Goal: Check status: Check status

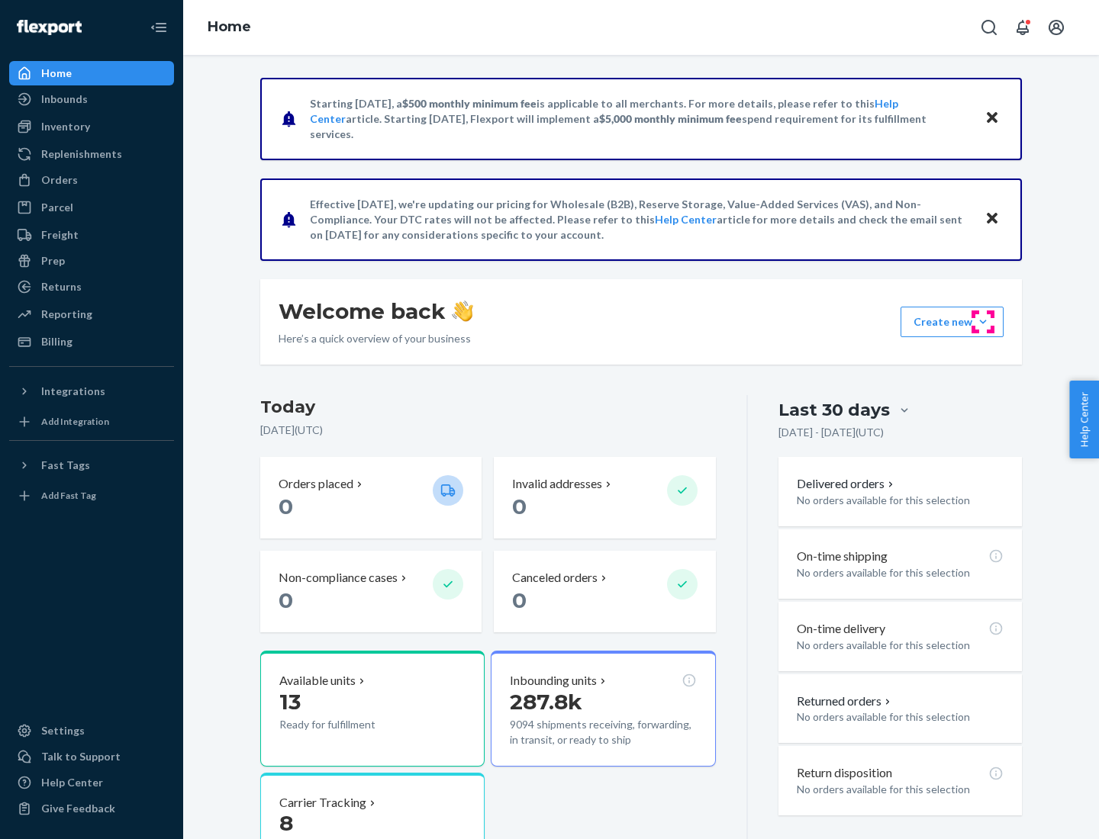
click at [983, 322] on button "Create new Create new inbound Create new order Create new product" at bounding box center [951, 322] width 103 height 31
click at [63, 99] on div "Inbounds" at bounding box center [64, 99] width 47 height 15
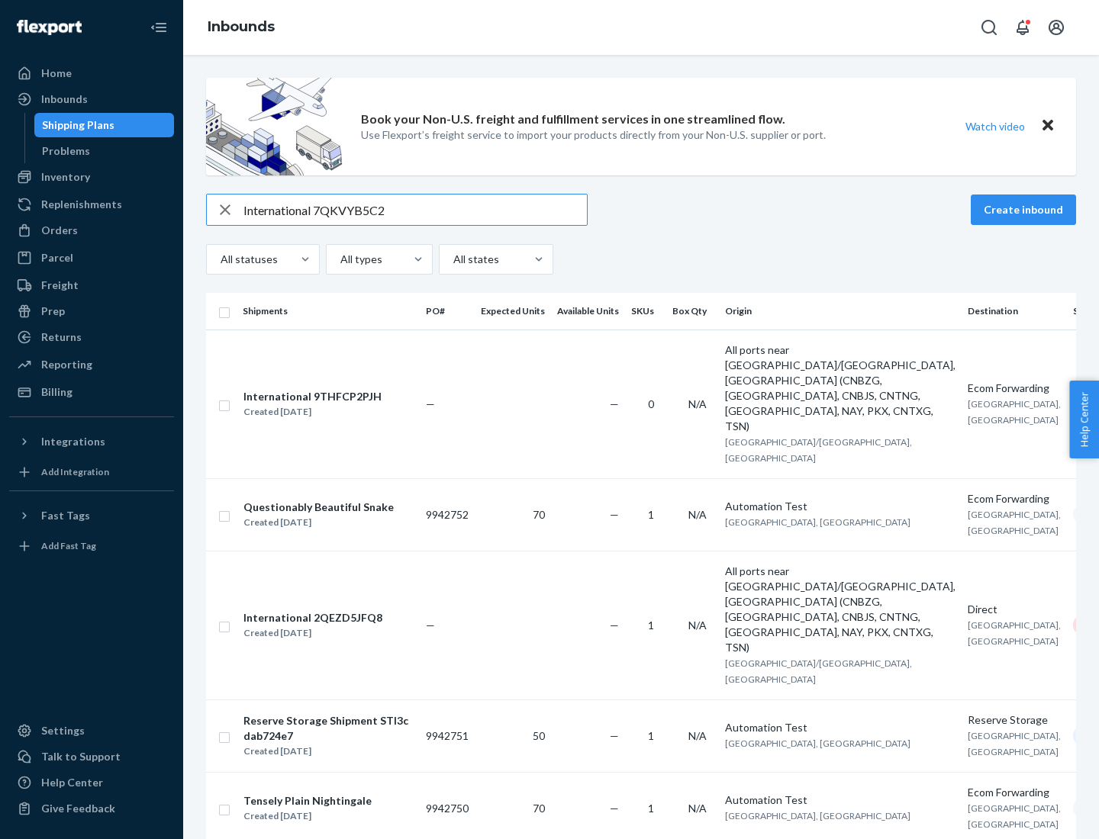
type input "International 7QKVYB5C29"
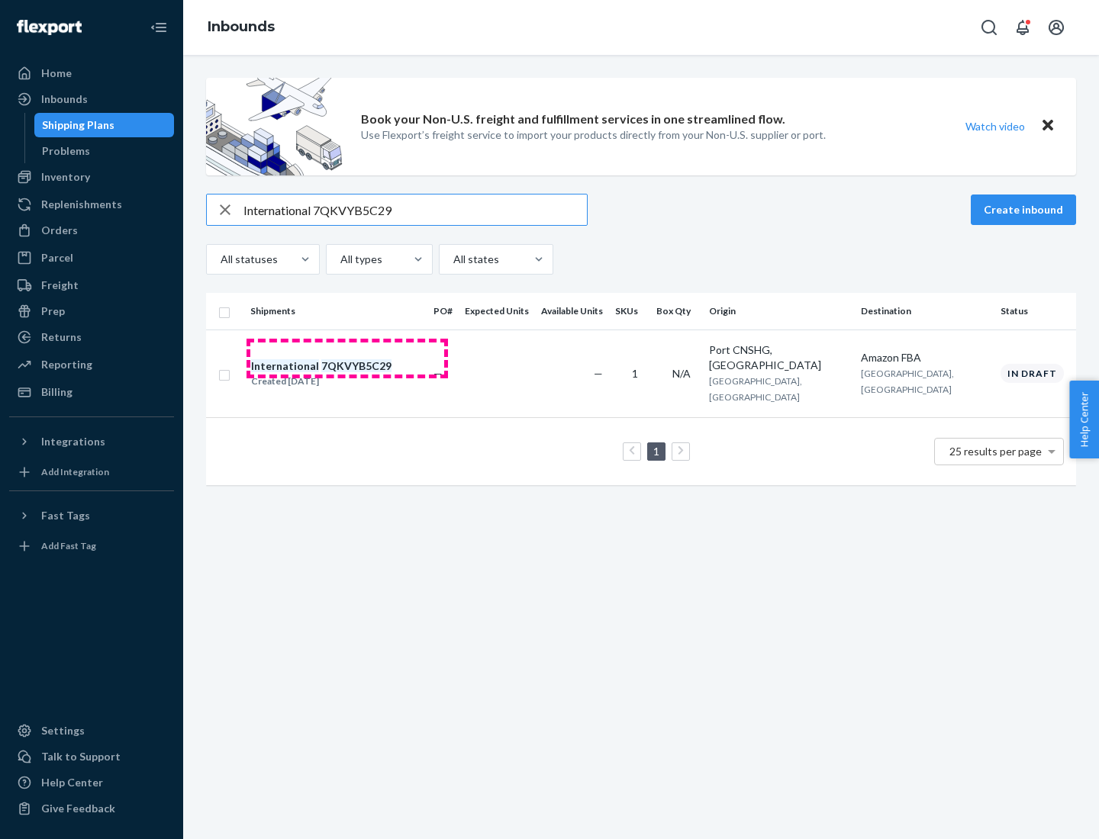
click at [347, 374] on div "Created [DATE]" at bounding box center [321, 381] width 140 height 15
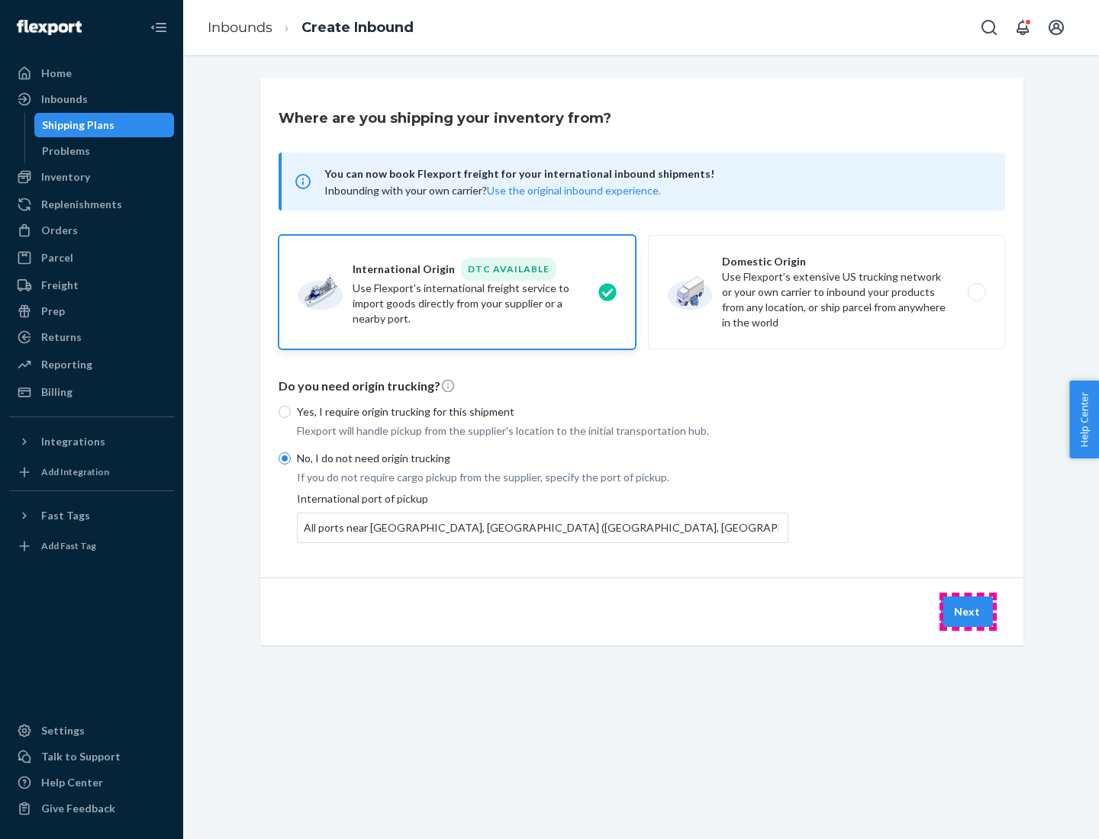
click at [968, 611] on button "Next" at bounding box center [967, 612] width 52 height 31
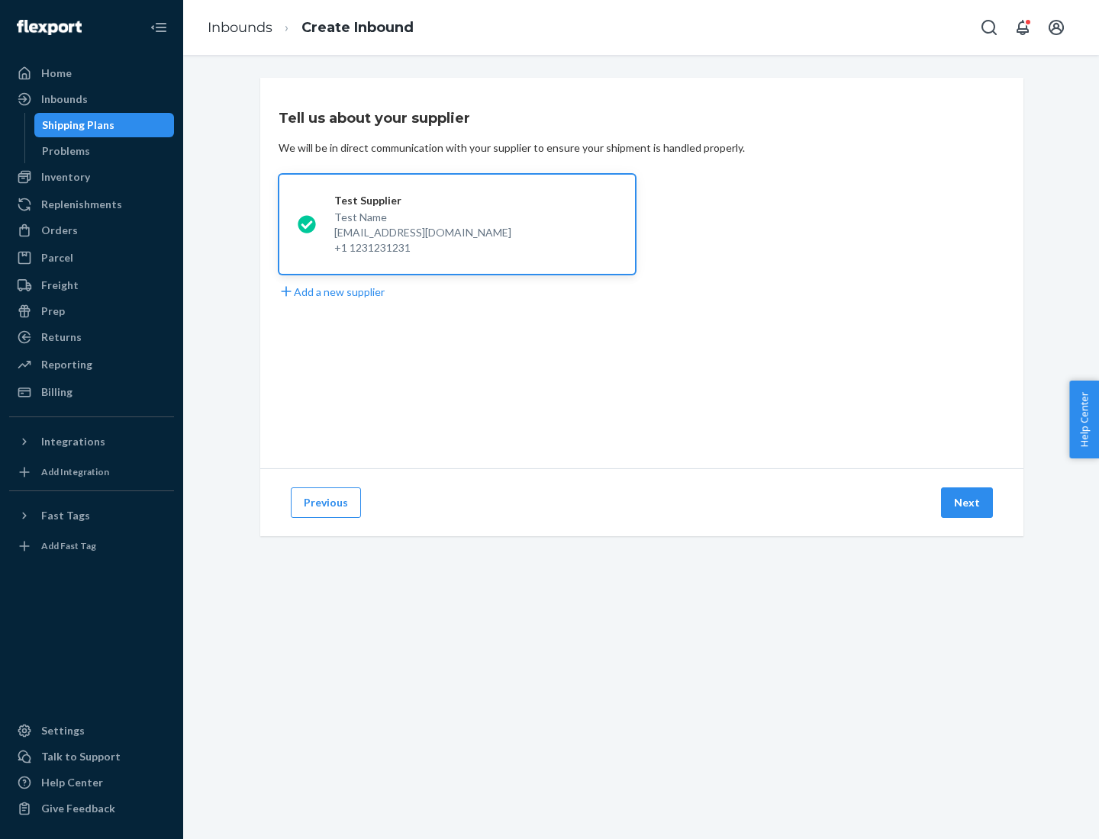
click at [968, 503] on button "Next" at bounding box center [967, 503] width 52 height 31
